Goal: Information Seeking & Learning: Understand process/instructions

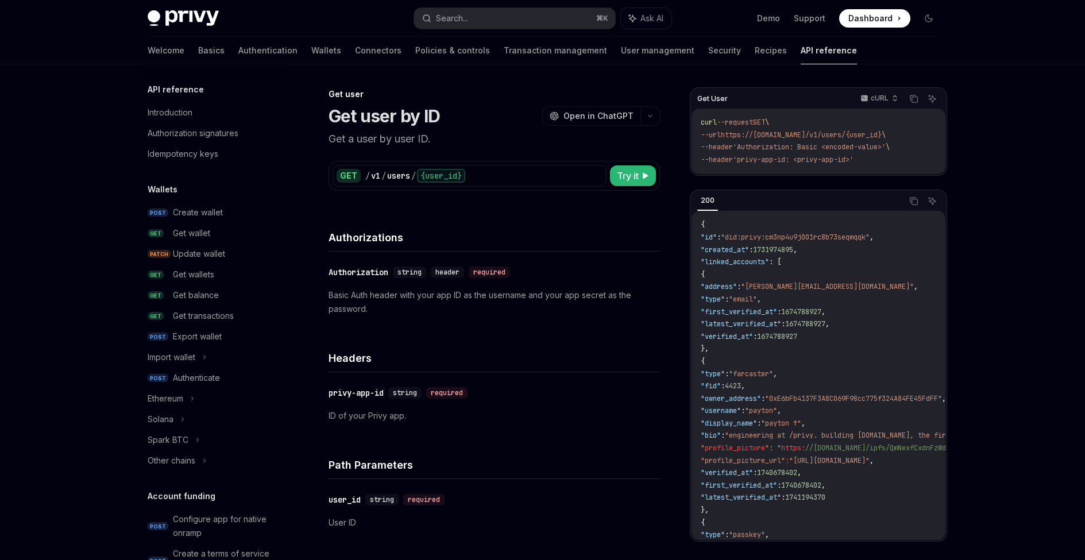
scroll to position [779, 0]
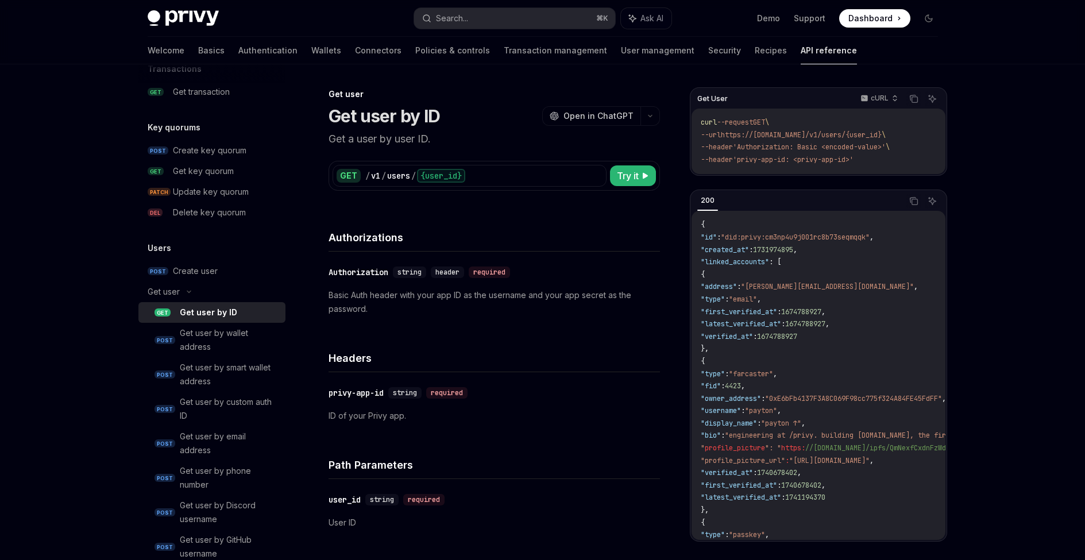
drag, startPoint x: 700, startPoint y: 119, endPoint x: 887, endPoint y: 156, distance: 190.8
click at [885, 157] on div "curl --request GET \ --url https://[DOMAIN_NAME]/v1/users/{user_id} \ --header …" at bounding box center [819, 141] width 254 height 65
click at [887, 159] on code "curl --request GET \ --url https://[DOMAIN_NAME]/v1/users/{user_id} \ --header …" at bounding box center [819, 141] width 236 height 49
drag, startPoint x: 883, startPoint y: 159, endPoint x: 700, endPoint y: 119, distance: 187.1
click at [701, 119] on code "curl --request GET \ --url https://[DOMAIN_NAME]/v1/users/{user_id} \ --header …" at bounding box center [819, 141] width 236 height 49
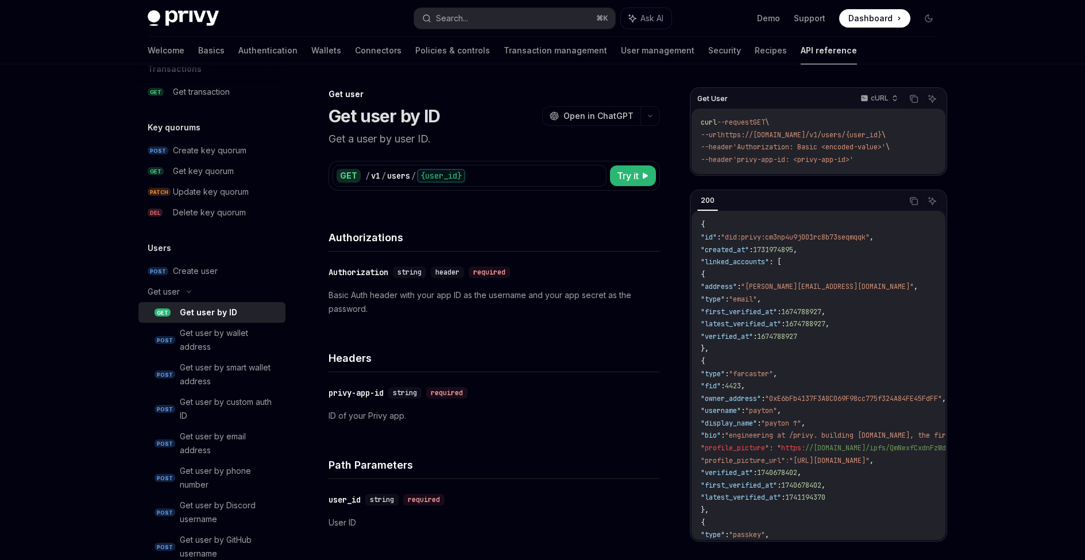
click at [701, 119] on span "curl" at bounding box center [709, 122] width 16 height 9
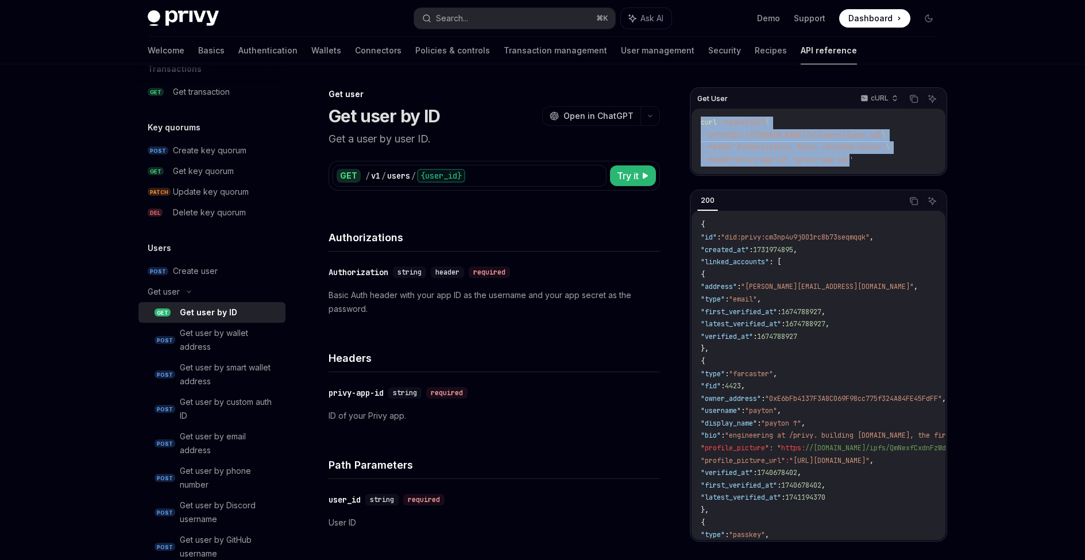
drag, startPoint x: 700, startPoint y: 119, endPoint x: 865, endPoint y: 157, distance: 168.7
click at [854, 156] on code "curl --request GET \ --url https://[DOMAIN_NAME]/v1/users/{user_id} \ --header …" at bounding box center [819, 141] width 236 height 49
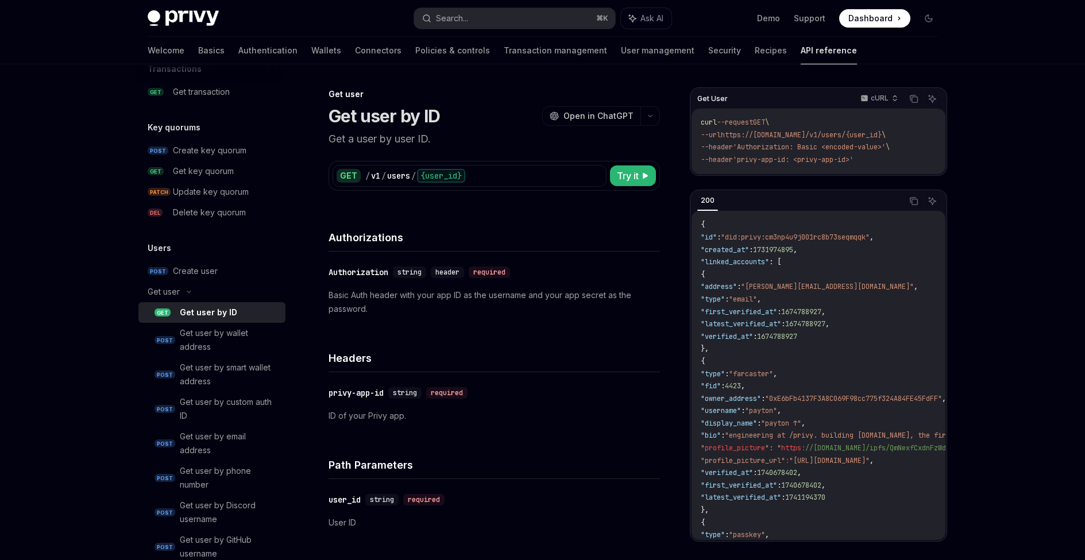
click at [854, 157] on span "'privy-app-id: <privy-app-id>'" at bounding box center [793, 159] width 121 height 9
drag, startPoint x: 874, startPoint y: 160, endPoint x: 701, endPoint y: 114, distance: 179.5
click at [701, 114] on div "curl --request GET \ --url https://[DOMAIN_NAME]/v1/users/{user_id} \ --header …" at bounding box center [819, 141] width 254 height 65
click at [717, 234] on span ""id"" at bounding box center [709, 237] width 16 height 9
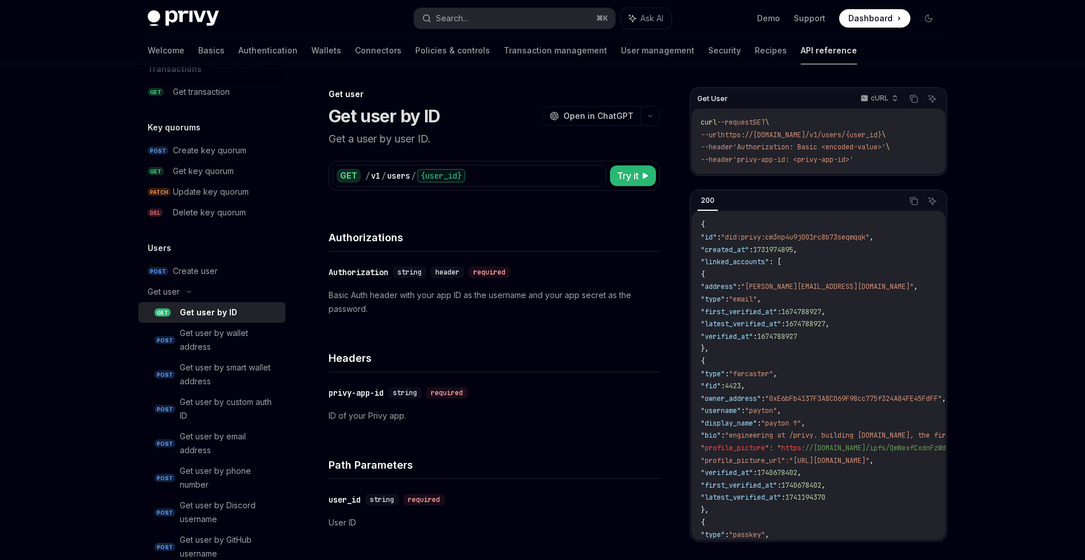
click at [736, 282] on span ""address"" at bounding box center [719, 286] width 36 height 9
click at [735, 308] on span ""first_verified_at"" at bounding box center [739, 311] width 76 height 9
click at [736, 307] on span ""first_verified_at"" at bounding box center [739, 311] width 76 height 9
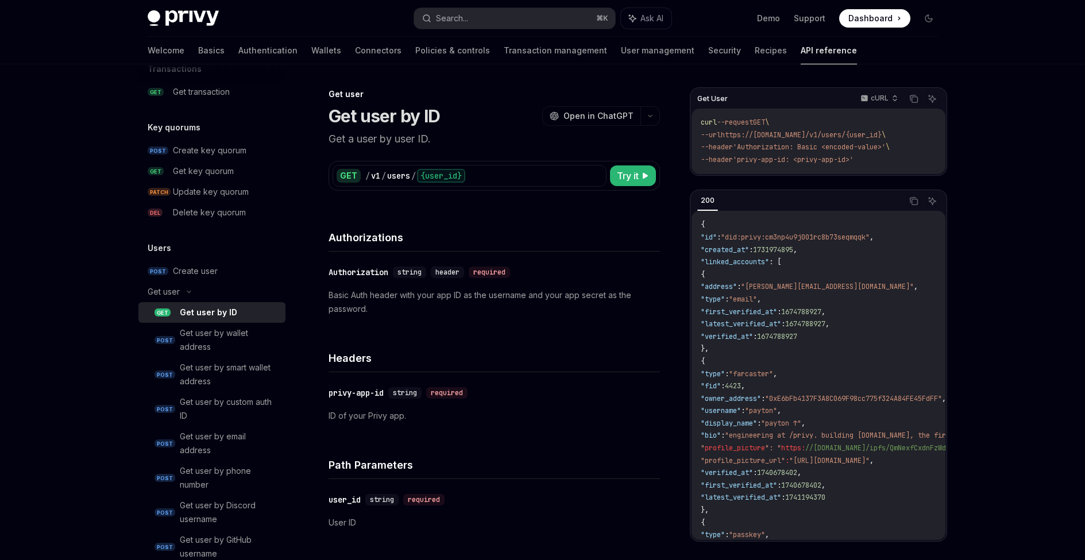
drag, startPoint x: 736, startPoint y: 306, endPoint x: 749, endPoint y: 263, distance: 45.6
click at [737, 307] on span ""first_verified_at"" at bounding box center [739, 311] width 76 height 9
click at [738, 234] on span ""did:privy:cm3np4u9j001rc8b73seqmqqk"" at bounding box center [795, 237] width 149 height 9
drag, startPoint x: 740, startPoint y: 232, endPoint x: 873, endPoint y: 233, distance: 133.3
click at [870, 233] on span ""did:privy:cm3np4u9j001rc8b73seqmqqk"" at bounding box center [795, 237] width 149 height 9
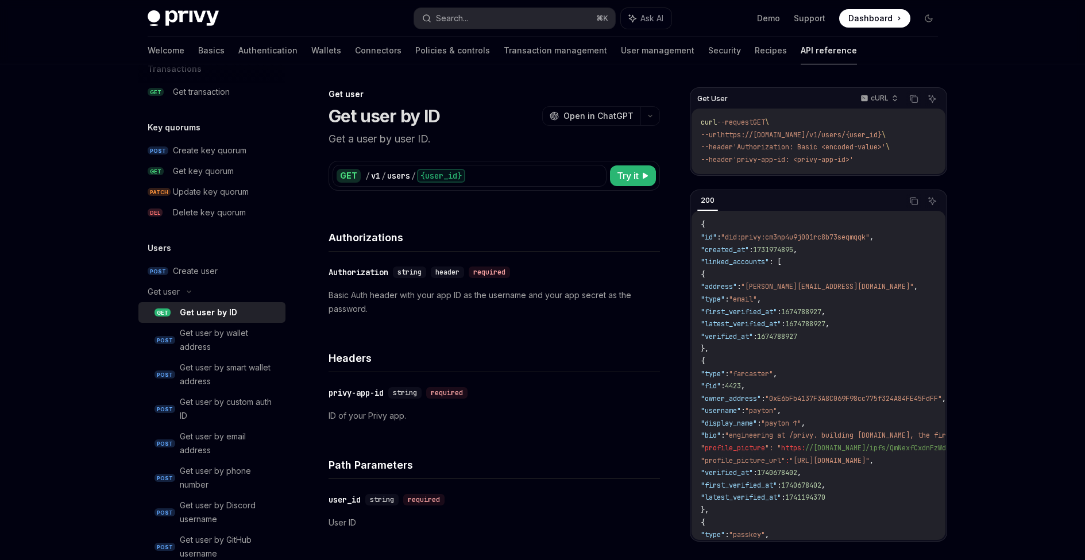
click at [761, 395] on span ""owner_address"" at bounding box center [731, 398] width 60 height 9
click at [743, 457] on span ""profile_picture_url"" at bounding box center [743, 460] width 84 height 9
click at [742, 456] on span ""profile_picture_url"" at bounding box center [743, 460] width 84 height 9
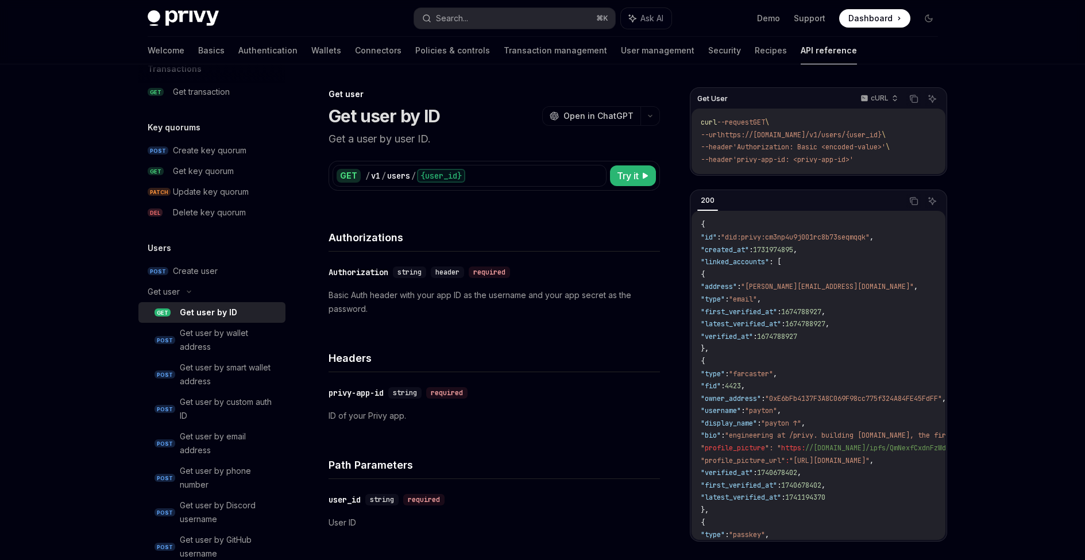
click at [747, 386] on code "{ "id" : "did:privy:cm3np4u9j001rc8b73seqmqqk" , "created_at" : 1731974895 , "l…" at bounding box center [985, 510] width 568 height 583
click at [745, 420] on span ""display_name"" at bounding box center [729, 423] width 56 height 9
click at [740, 443] on span "profile_picture" at bounding box center [735, 447] width 60 height 9
click at [738, 456] on span ""profile_picture_url"" at bounding box center [743, 460] width 84 height 9
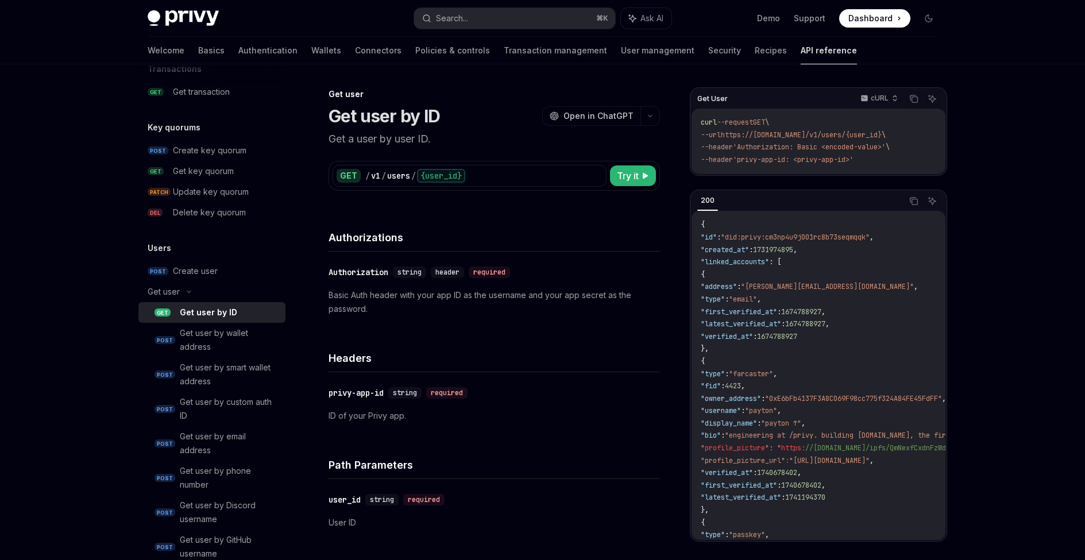
click at [738, 457] on code "{ "id" : "did:privy:cm3np4u9j001rc8b73seqmqqk" , "created_at" : 1731974895 , "l…" at bounding box center [985, 510] width 568 height 583
click at [738, 461] on code "{ "id" : "did:privy:cm3np4u9j001rc8b73seqmqqk" , "created_at" : 1731974895 , "l…" at bounding box center [985, 510] width 568 height 583
click at [736, 469] on span ""verified_at"" at bounding box center [727, 472] width 52 height 9
click at [735, 469] on span ""verified_at"" at bounding box center [727, 472] width 52 height 9
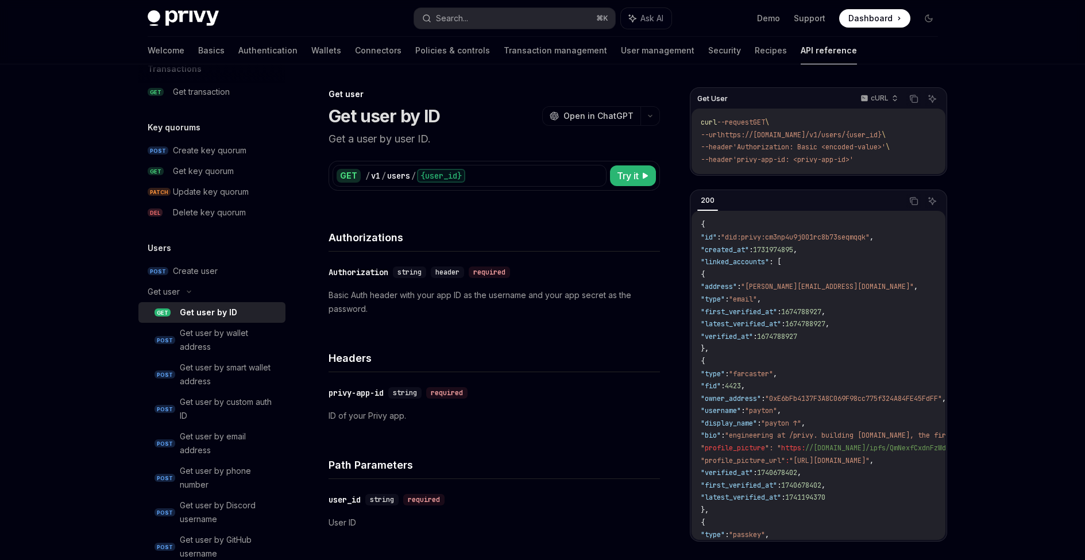
click at [735, 481] on span ""first_verified_at"" at bounding box center [739, 485] width 76 height 9
click at [781, 493] on span ""latest_verified_at"" at bounding box center [741, 497] width 80 height 9
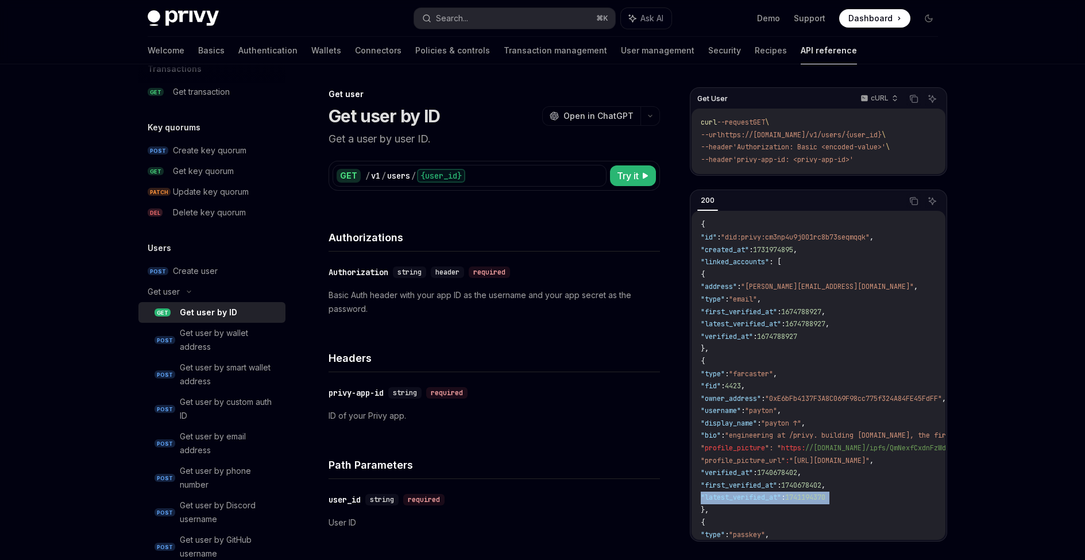
click at [781, 493] on span ""latest_verified_at"" at bounding box center [741, 497] width 80 height 9
click at [761, 371] on span ""farcaster"" at bounding box center [751, 373] width 44 height 9
click at [729, 369] on span ":" at bounding box center [727, 373] width 4 height 9
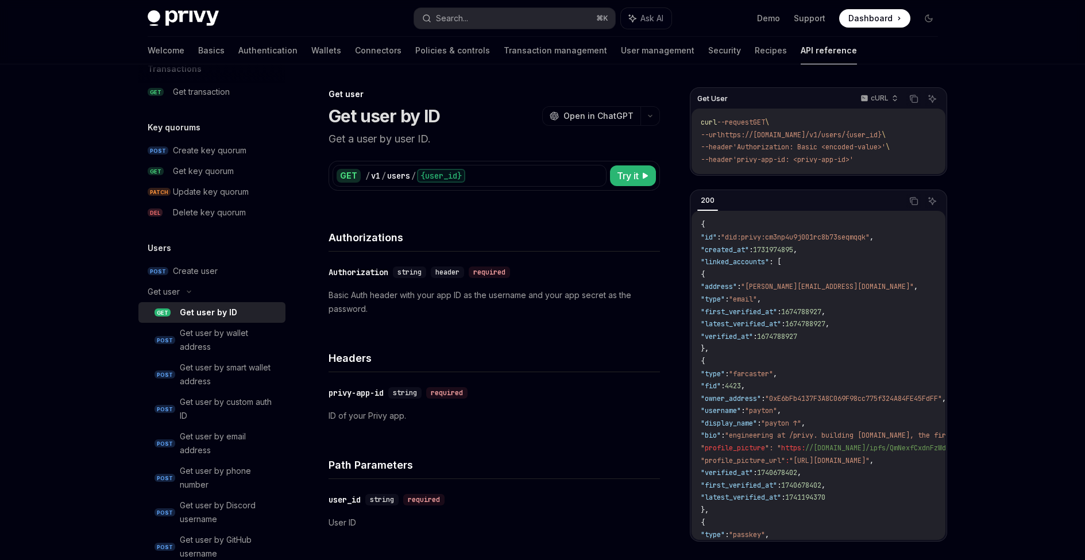
click at [770, 325] on code "{ "id" : "did:privy:cm3np4u9j001rc8b73seqmqqk" , "created_at" : 1731974895 , "l…" at bounding box center [985, 510] width 568 height 583
click at [755, 268] on code "{ "id" : "did:privy:cm3np4u9j001rc8b73seqmqqk" , "created_at" : 1731974895 , "l…" at bounding box center [985, 510] width 568 height 583
click at [737, 282] on span ""address"" at bounding box center [719, 286] width 36 height 9
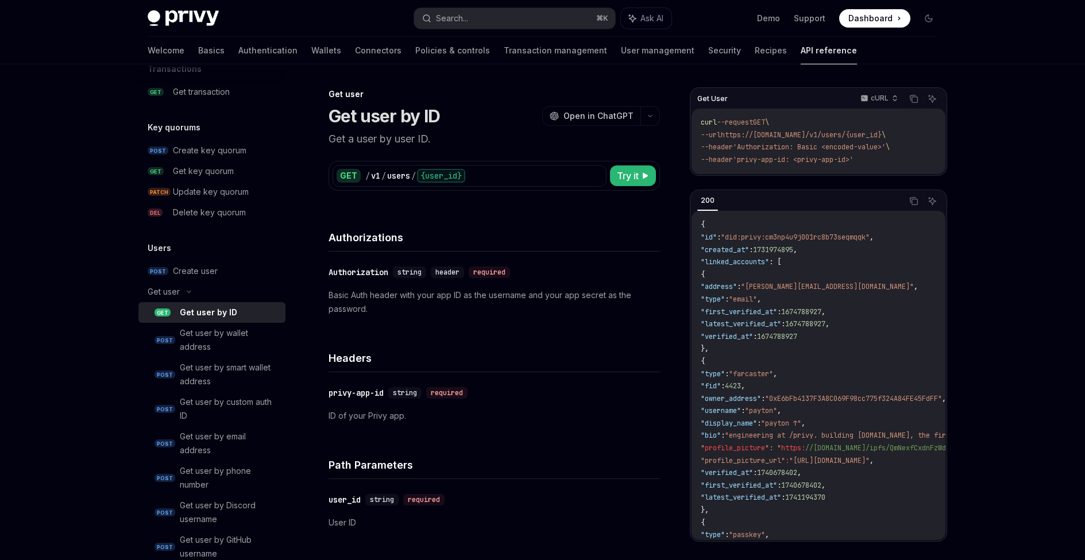
click at [737, 282] on span ""address"" at bounding box center [719, 286] width 36 height 9
click at [852, 286] on span ""[PERSON_NAME][EMAIL_ADDRESS][DOMAIN_NAME]"" at bounding box center [827, 286] width 173 height 9
drag, startPoint x: 778, startPoint y: 281, endPoint x: 886, endPoint y: 287, distance: 107.6
click at [909, 286] on code "{ "id" : "did:privy:cm3np4u9j001rc8b73seqmqqk" , "created_at" : 1731974895 , "l…" at bounding box center [985, 510] width 568 height 583
click at [725, 298] on span ""type"" at bounding box center [713, 299] width 24 height 9
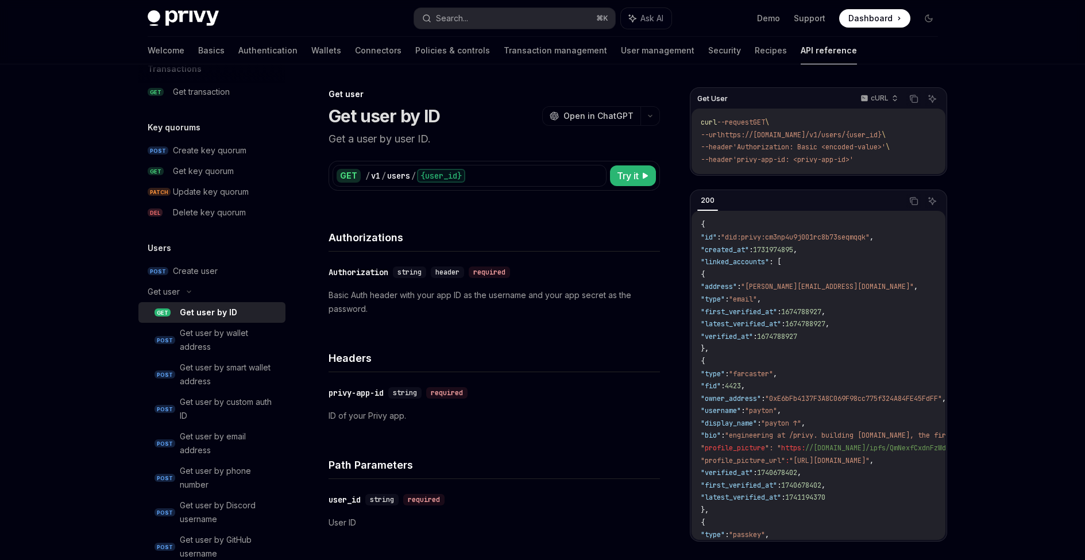
drag, startPoint x: 742, startPoint y: 295, endPoint x: 843, endPoint y: 295, distance: 101.1
click at [843, 295] on code "{ "id" : "did:privy:cm3np4u9j001rc8b73seqmqqk" , "created_at" : 1731974895 , "l…" at bounding box center [985, 510] width 568 height 583
click at [726, 325] on code "{ "id" : "did:privy:cm3np4u9j001rc8b73seqmqqk" , "created_at" : 1731974895 , "l…" at bounding box center [985, 510] width 568 height 583
drag, startPoint x: 717, startPoint y: 245, endPoint x: 848, endPoint y: 245, distance: 131.6
click at [848, 245] on code "{ "id" : "did:privy:cm3np4u9j001rc8b73seqmqqk" , "created_at" : 1731974895 , "l…" at bounding box center [985, 510] width 568 height 583
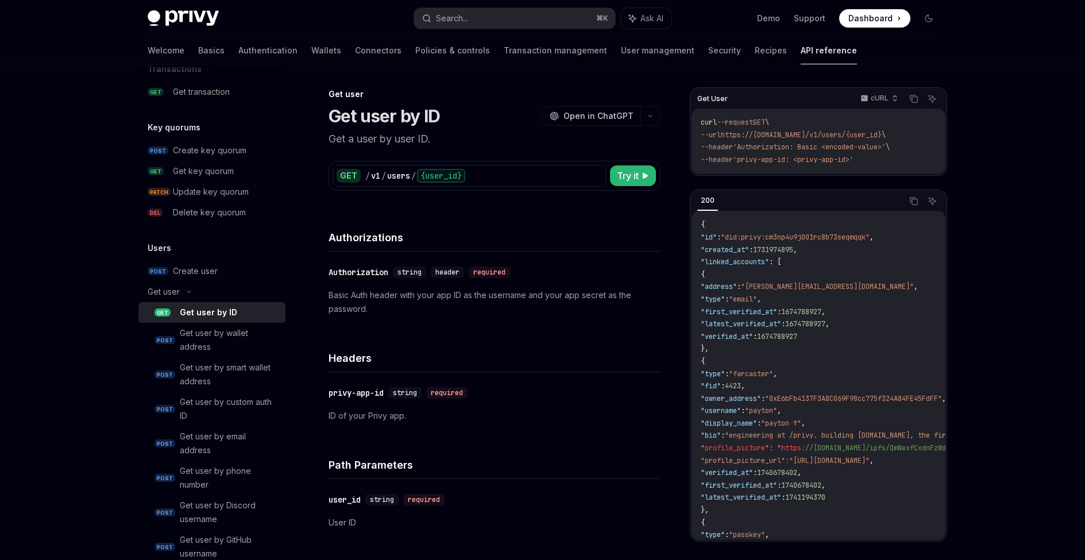
click at [792, 252] on code "{ "id" : "did:privy:cm3np4u9j001rc8b73seqmqqk" , "created_at" : 1731974895 , "l…" at bounding box center [985, 510] width 568 height 583
drag, startPoint x: 835, startPoint y: 249, endPoint x: 685, endPoint y: 242, distance: 150.1
drag, startPoint x: 707, startPoint y: 233, endPoint x: 891, endPoint y: 240, distance: 184.0
click at [892, 238] on code "{ "id" : "did:privy:cm3np4u9j001rc8b73seqmqqk" , "created_at" : 1731974895 , "l…" at bounding box center [985, 510] width 568 height 583
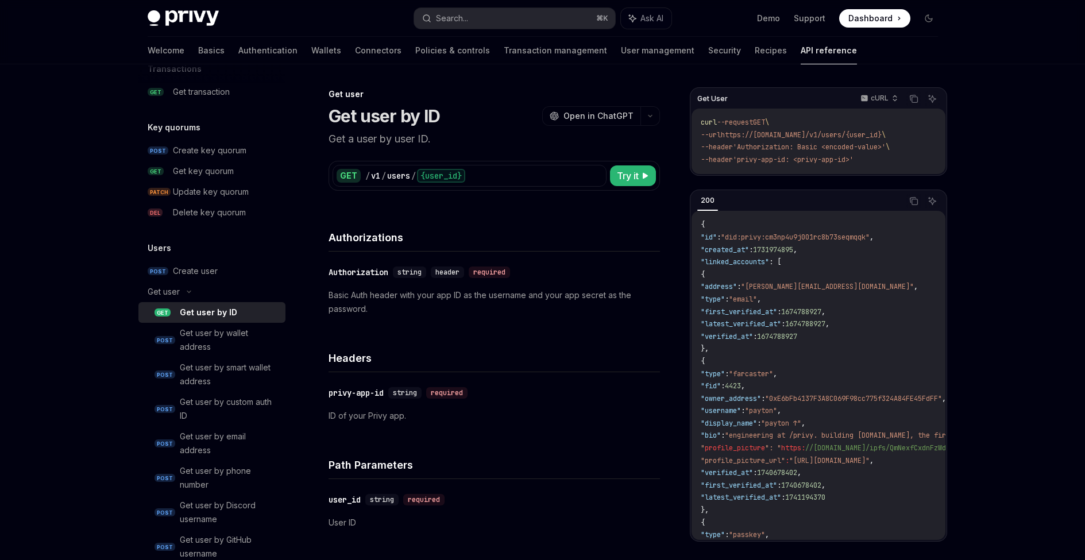
click at [891, 240] on code "{ "id" : "did:privy:cm3np4u9j001rc8b73seqmqqk" , "created_at" : 1731974895 , "l…" at bounding box center [985, 510] width 568 height 583
drag, startPoint x: 883, startPoint y: 232, endPoint x: 737, endPoint y: 233, distance: 145.9
click at [737, 233] on span ""did:privy:cm3np4u9j001rc8b73seqmqqk"" at bounding box center [795, 237] width 149 height 9
copy span "did:privy:cm3np4u9j001rc8b73seqmqqk"
click at [721, 242] on code "{ "id" : "did:privy:cm3np4u9j001rc8b73seqmqqk" , "created_at" : 1731974895 , "l…" at bounding box center [985, 510] width 568 height 583
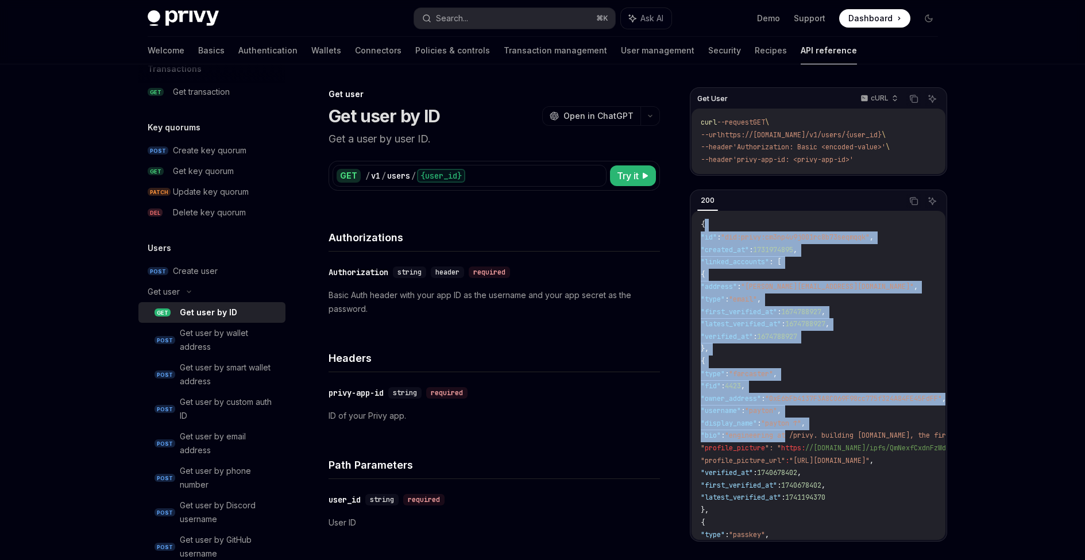
drag, startPoint x: 704, startPoint y: 226, endPoint x: 821, endPoint y: 350, distance: 170.3
click at [819, 414] on code "{ "id" : "did:privy:cm3np4u9j001rc8b73seqmqqk" , "created_at" : 1731974895 , "l…" at bounding box center [985, 510] width 568 height 583
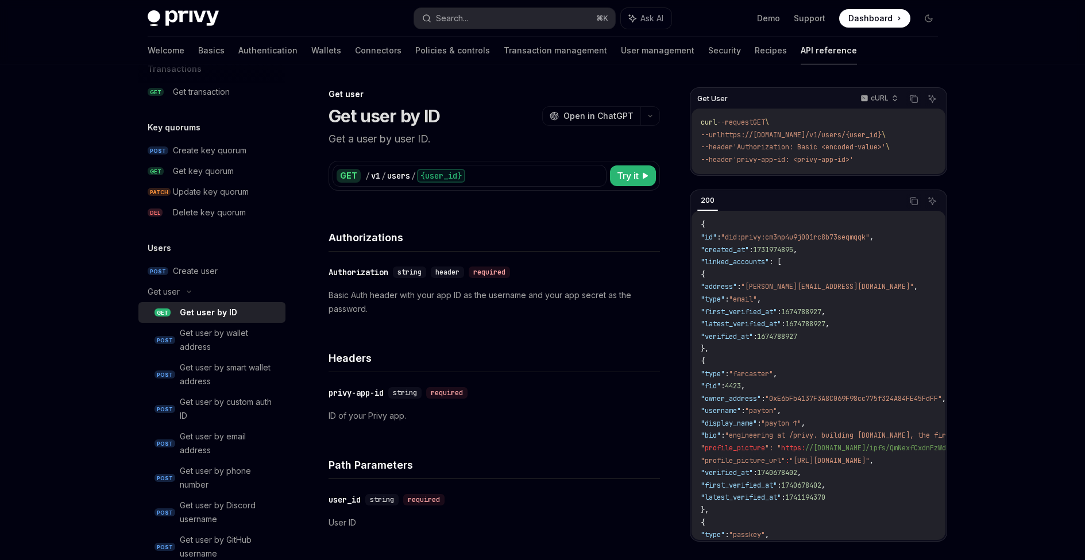
click at [891, 219] on code "{ "id" : "did:privy:cm3np4u9j001rc8b73seqmqqk" , "created_at" : 1731974895 , "l…" at bounding box center [985, 510] width 568 height 583
click at [919, 196] on button "Copy the contents from the code block" at bounding box center [913, 201] width 15 height 15
drag, startPoint x: 408, startPoint y: 117, endPoint x: 352, endPoint y: 108, distance: 57.5
click at [342, 107] on div "Get user by ID OpenAI Open in ChatGPT" at bounding box center [494, 116] width 331 height 21
click at [352, 108] on h1 "Get user by ID" at bounding box center [385, 116] width 112 height 21
